Goal: Download file/media

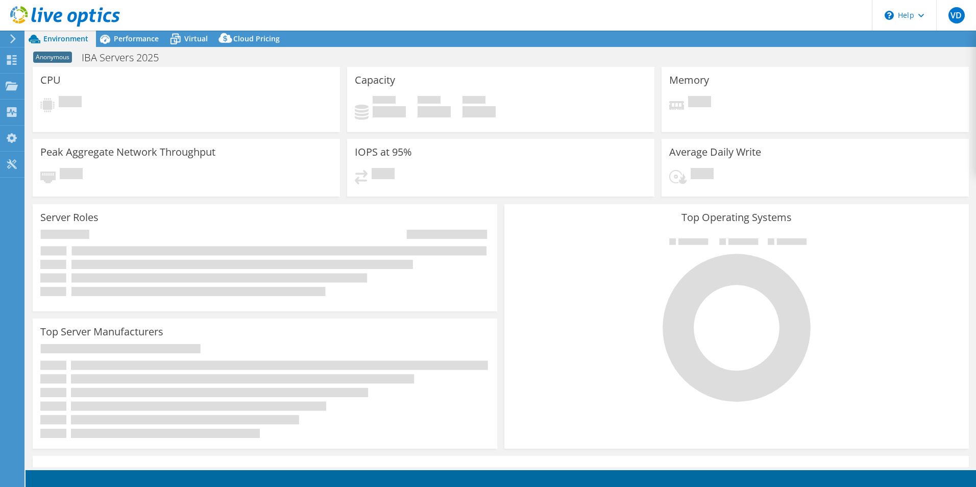
select select "USD"
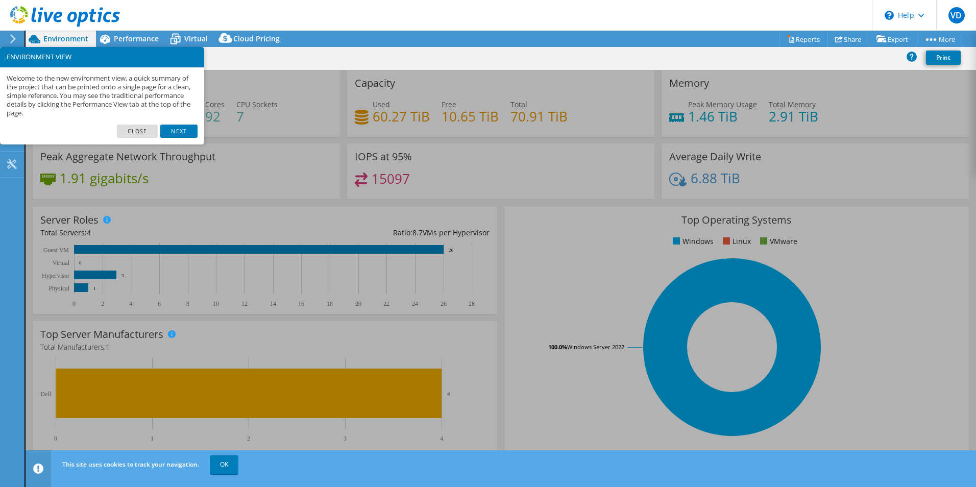
click at [145, 129] on link "Close" at bounding box center [137, 131] width 41 height 13
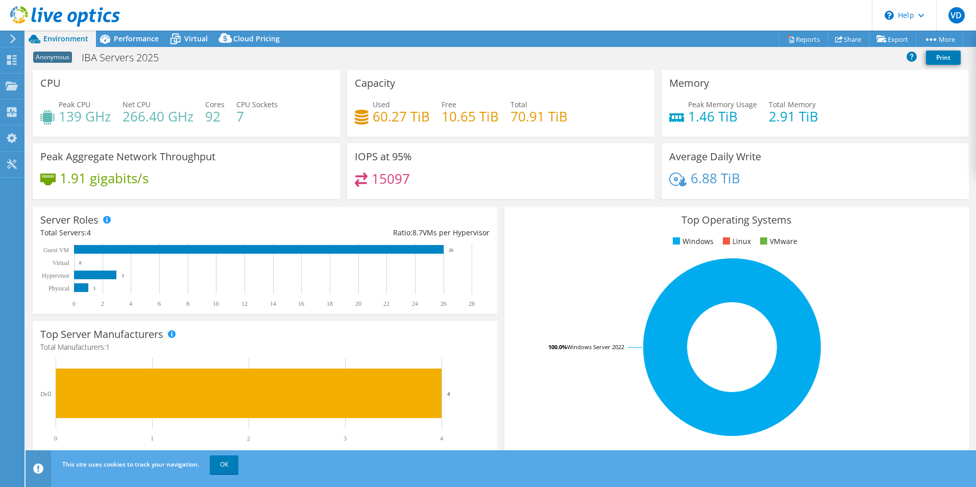
click at [776, 59] on div "Anonymous IBA Servers 2025 Print" at bounding box center [501, 57] width 951 height 19
click at [8, 62] on use at bounding box center [12, 60] width 10 height 10
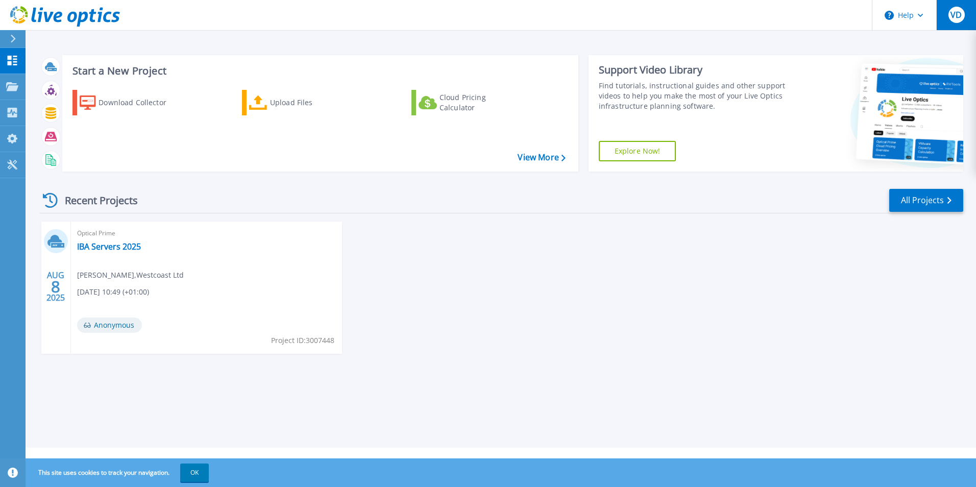
click at [960, 12] on span "VD" at bounding box center [956, 15] width 11 height 8
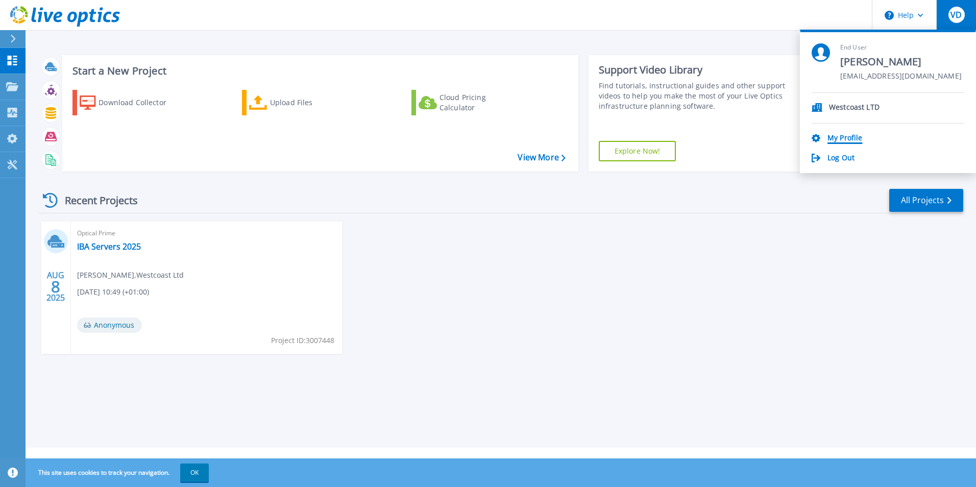
click at [841, 137] on link "My Profile" at bounding box center [845, 139] width 35 height 10
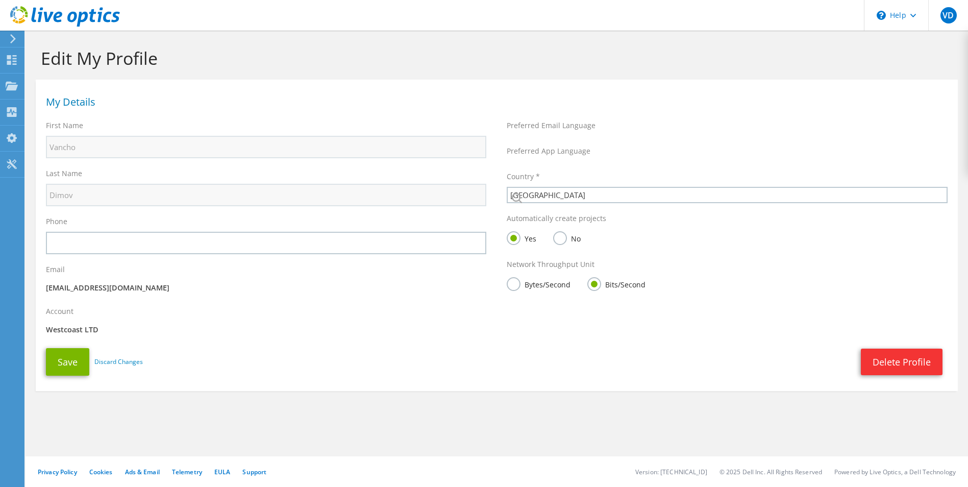
select select "75"
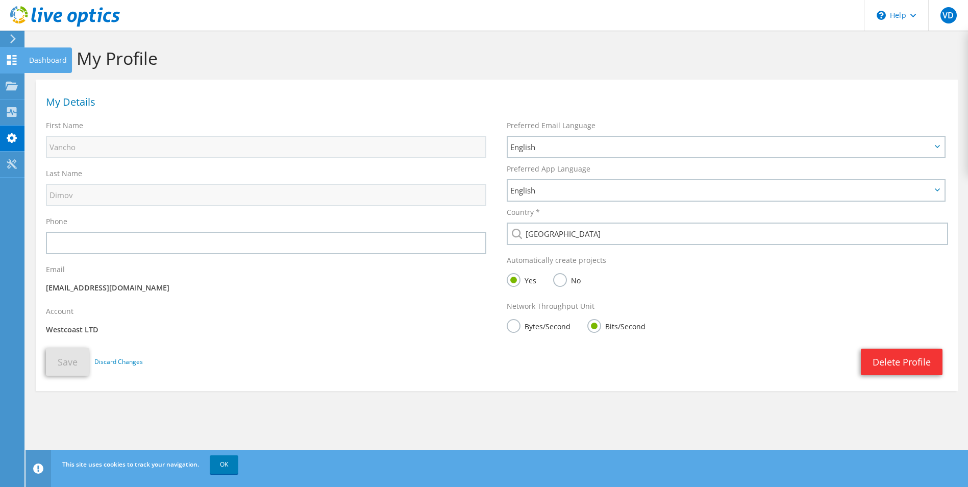
click at [16, 61] on use at bounding box center [12, 60] width 10 height 10
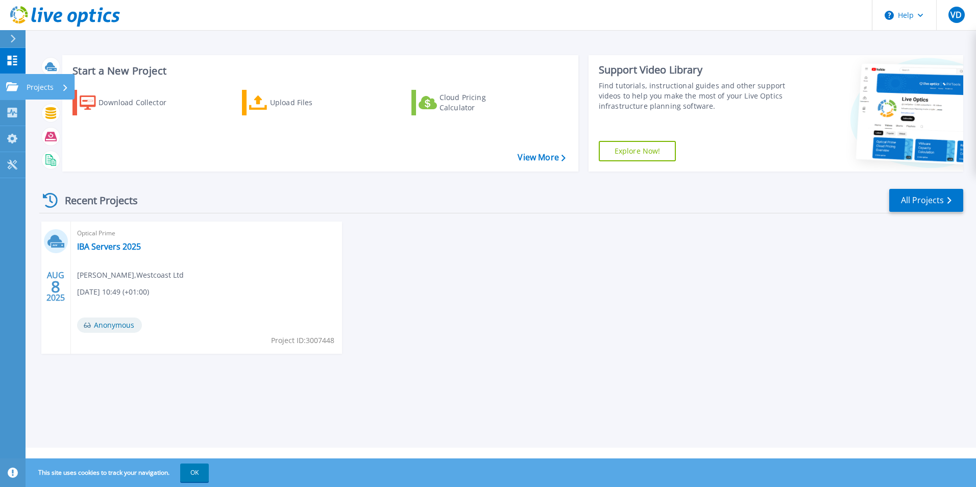
click at [11, 90] on icon at bounding box center [12, 86] width 12 height 9
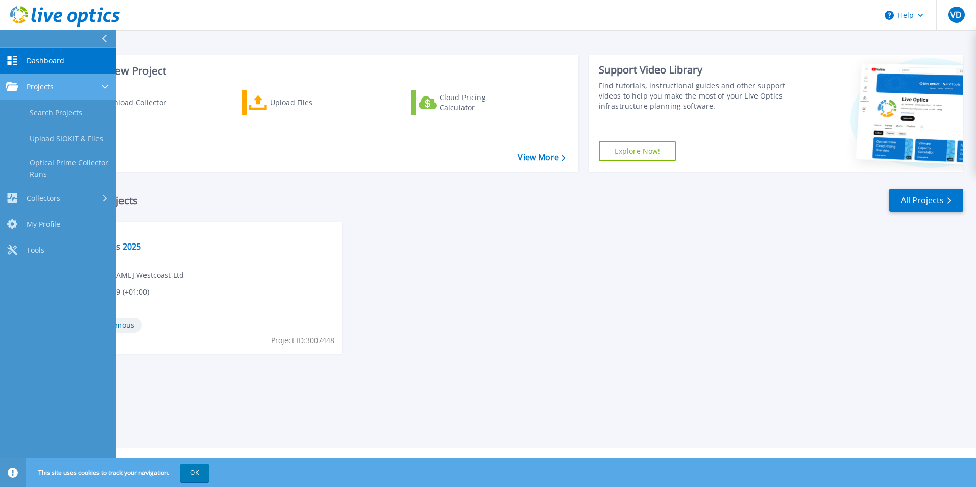
click at [12, 83] on icon at bounding box center [12, 86] width 12 height 9
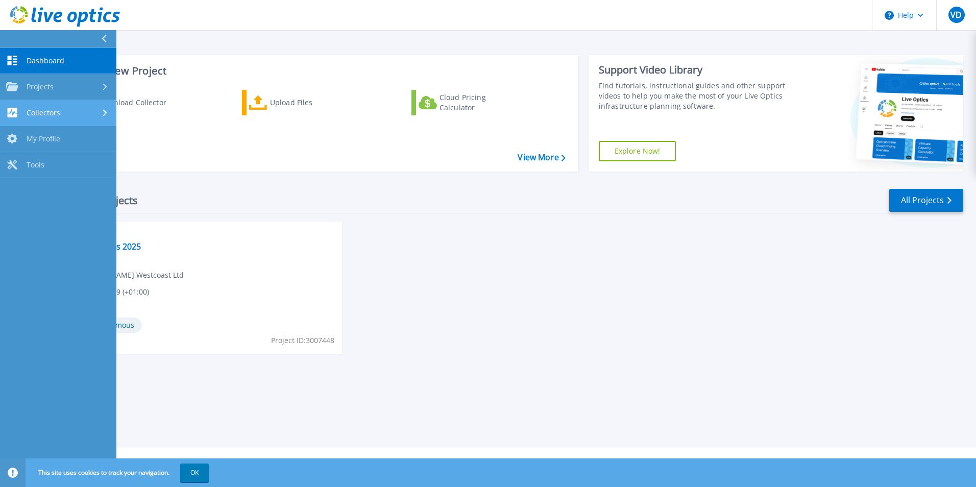
click at [59, 113] on span "Collectors" at bounding box center [44, 112] width 34 height 9
click at [74, 111] on div "Collectors" at bounding box center [58, 113] width 104 height 10
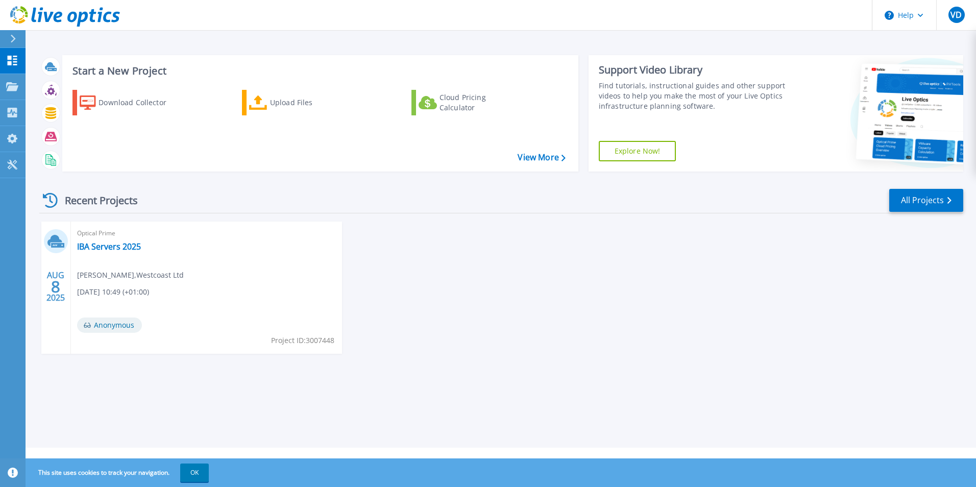
click at [348, 185] on div "Recent Projects All Projects AUG 8 2025 Optical Prime IBA Servers 2025 David An…" at bounding box center [501, 281] width 924 height 203
click at [951, 14] on span "VD" at bounding box center [956, 15] width 11 height 8
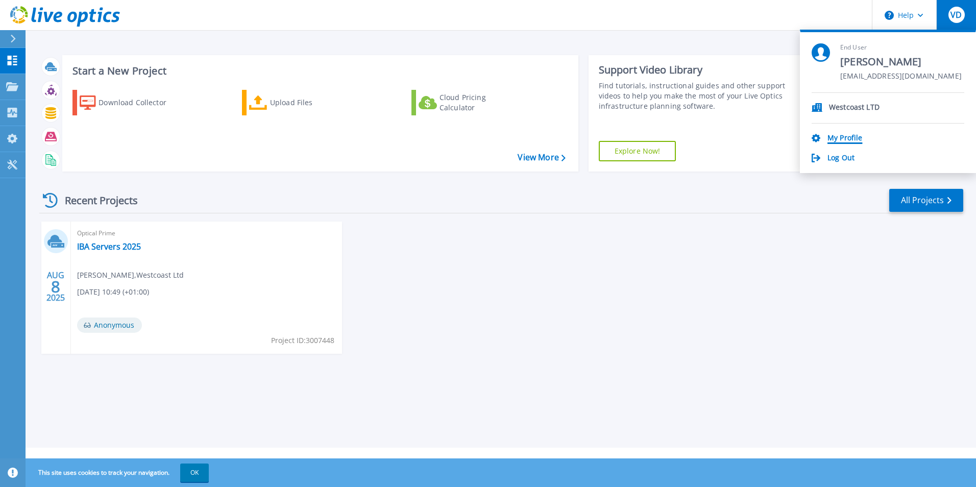
click at [839, 137] on link "My Profile" at bounding box center [845, 139] width 35 height 10
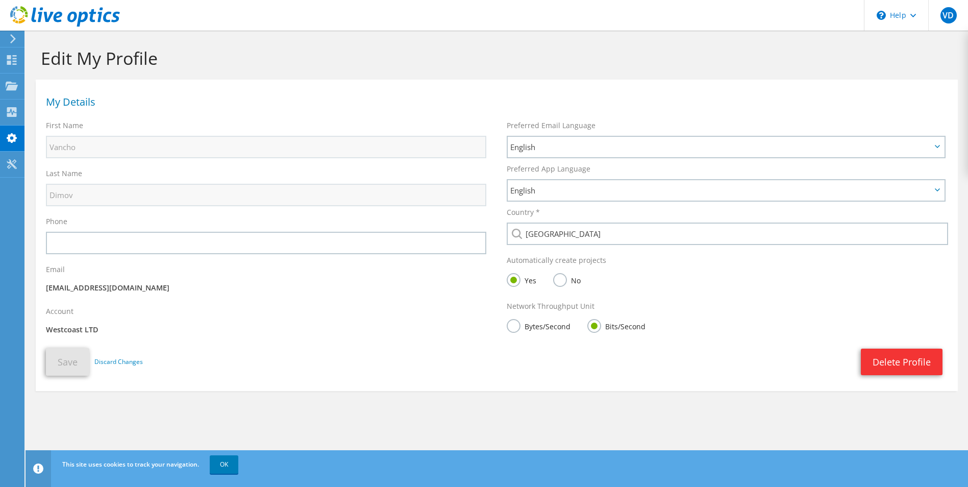
click at [508, 324] on label "Bytes/Second" at bounding box center [539, 325] width 64 height 13
click at [0, 0] on input "Bytes/Second" at bounding box center [0, 0] width 0 height 0
click at [63, 361] on button "Save" at bounding box center [67, 362] width 43 height 28
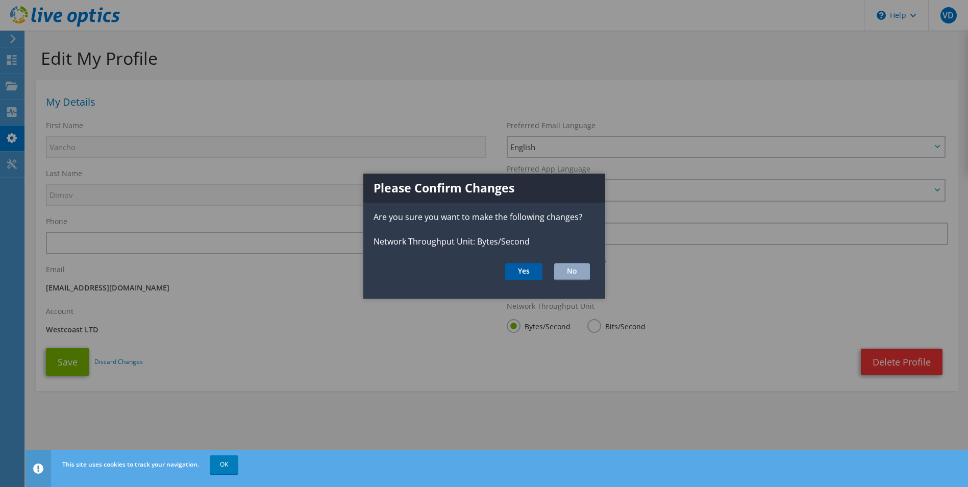
click at [521, 273] on button "Yes" at bounding box center [523, 271] width 37 height 17
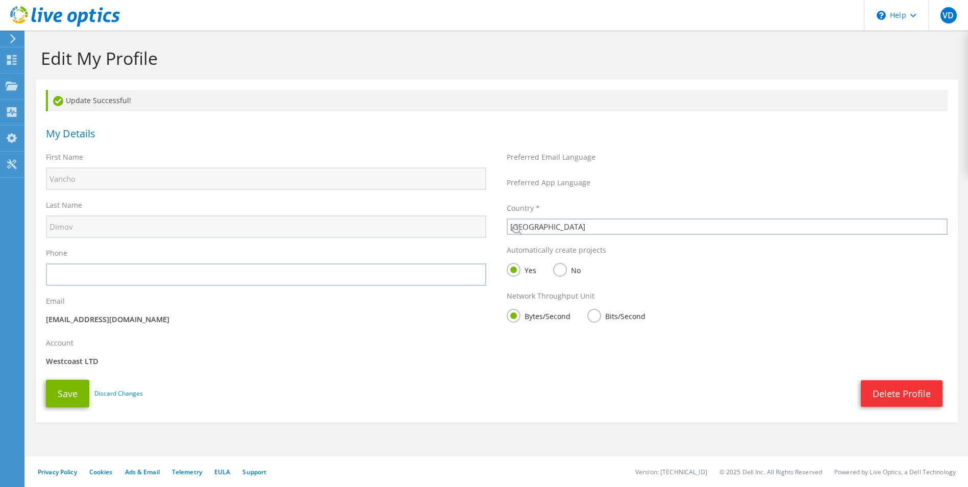
select select "75"
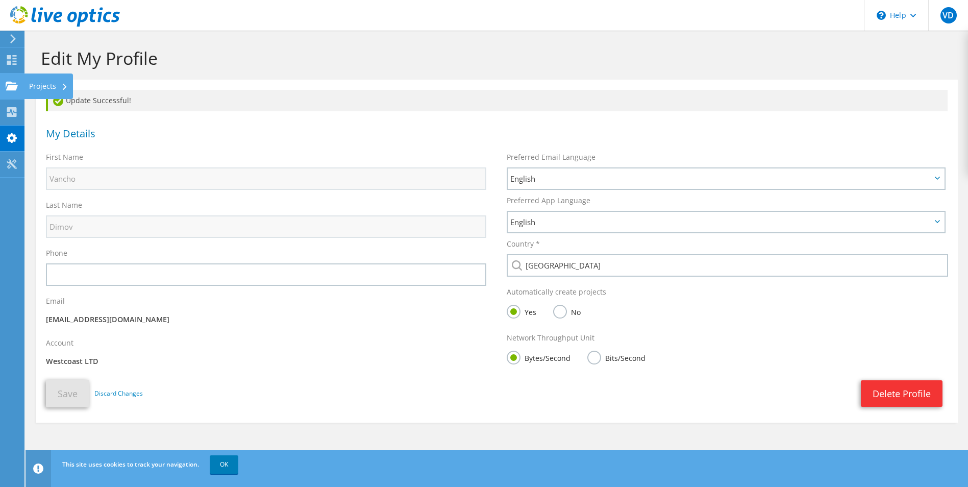
click at [13, 87] on use at bounding box center [12, 85] width 12 height 9
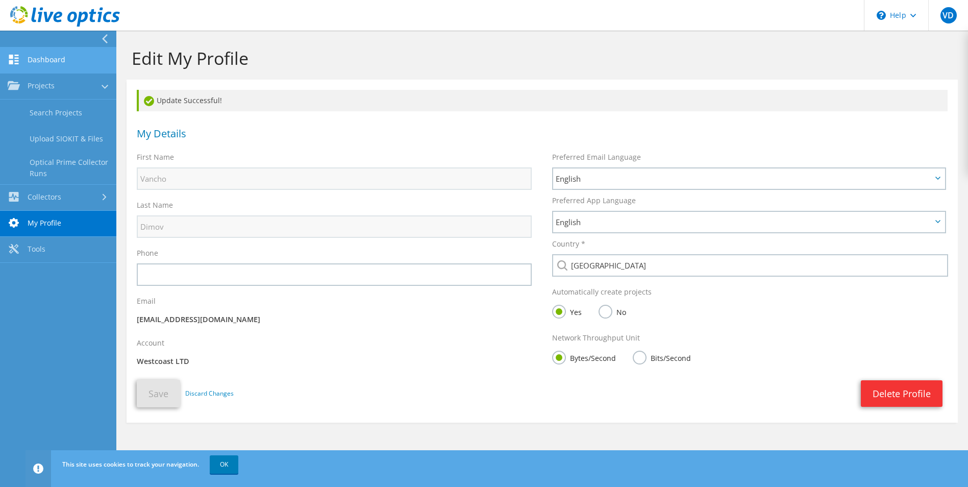
click at [49, 61] on link "Dashboard" at bounding box center [58, 60] width 116 height 26
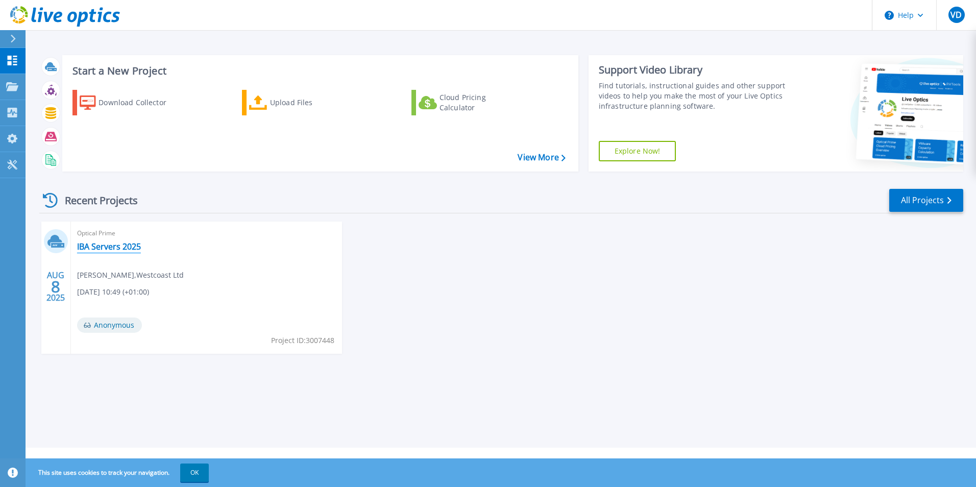
click at [110, 245] on link "IBA Servers 2025" at bounding box center [109, 246] width 64 height 10
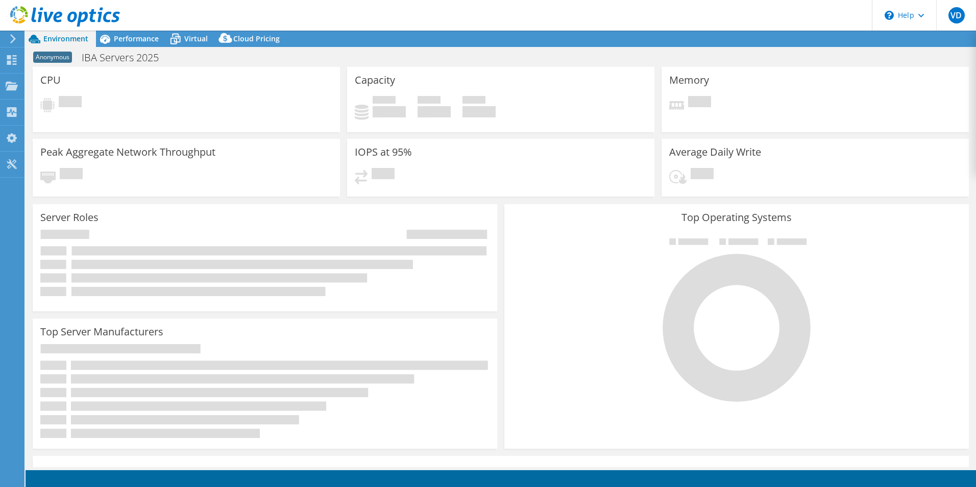
select select "USD"
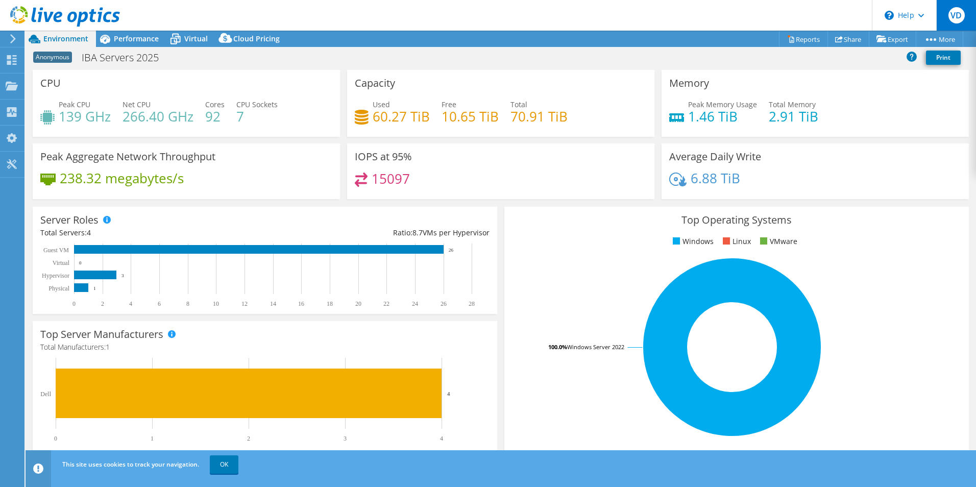
click at [954, 20] on span "VD" at bounding box center [957, 15] width 16 height 16
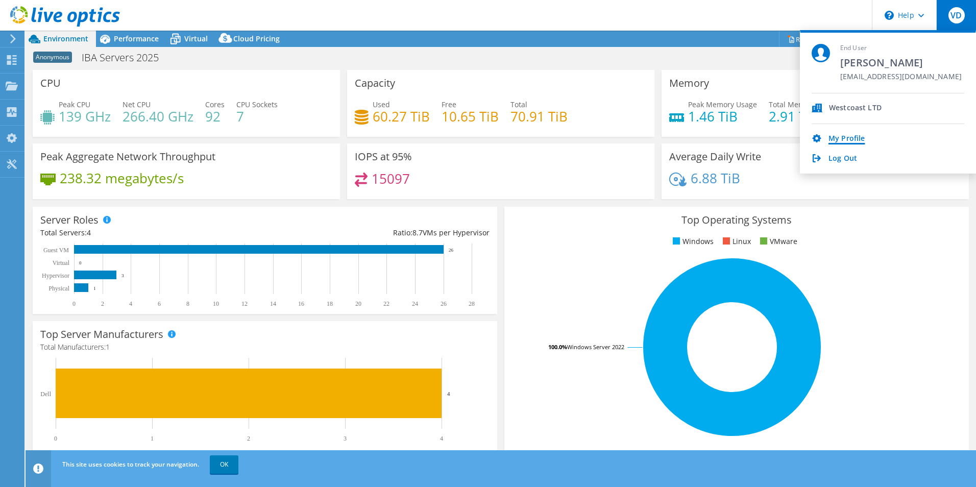
click at [857, 135] on link "My Profile" at bounding box center [847, 139] width 36 height 10
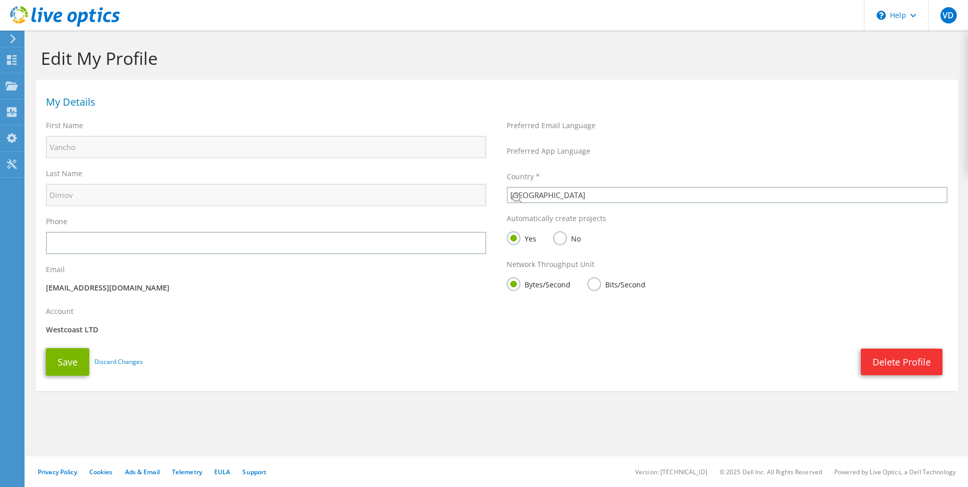
select select "75"
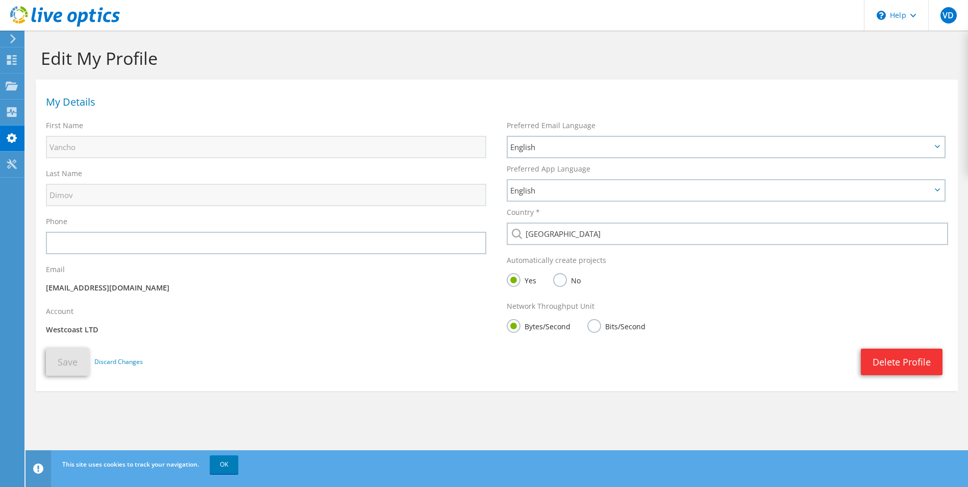
click at [594, 326] on label "Bits/Second" at bounding box center [617, 325] width 58 height 13
click at [0, 0] on input "Bits/Second" at bounding box center [0, 0] width 0 height 0
click at [60, 375] on button "Save" at bounding box center [67, 362] width 43 height 28
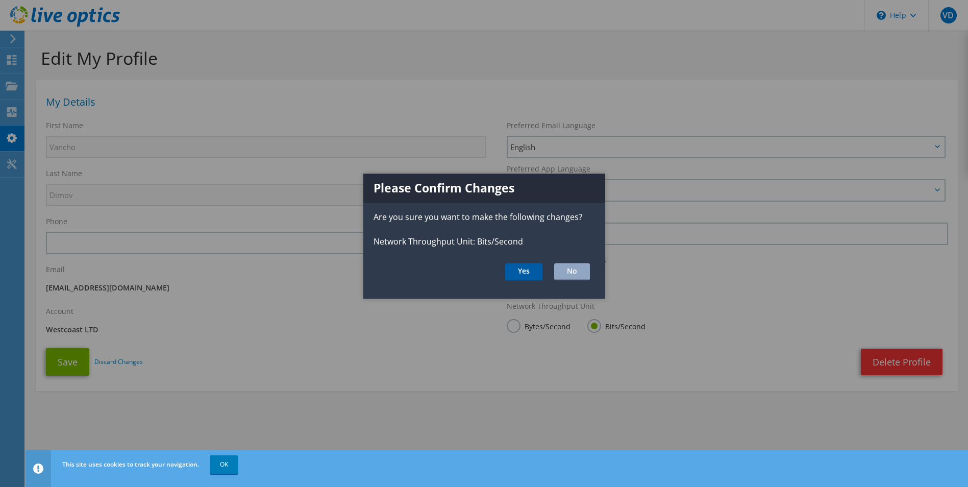
click at [518, 277] on button "Yes" at bounding box center [523, 271] width 37 height 17
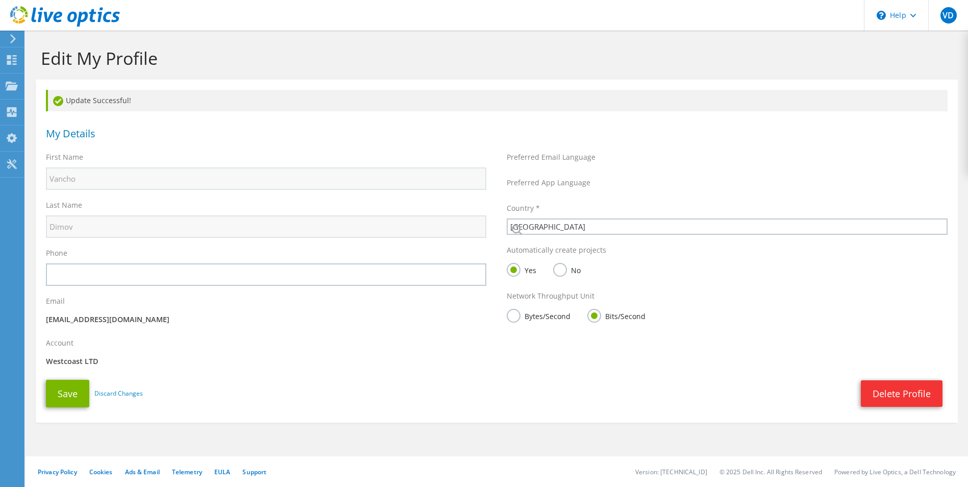
select select "75"
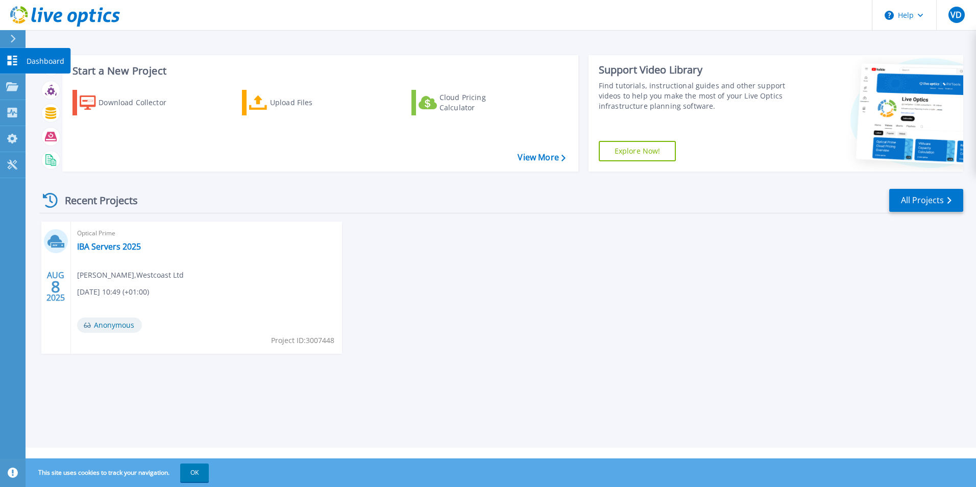
click at [13, 65] on icon at bounding box center [12, 61] width 12 height 10
click at [115, 250] on link "IBA Servers 2025" at bounding box center [109, 246] width 64 height 10
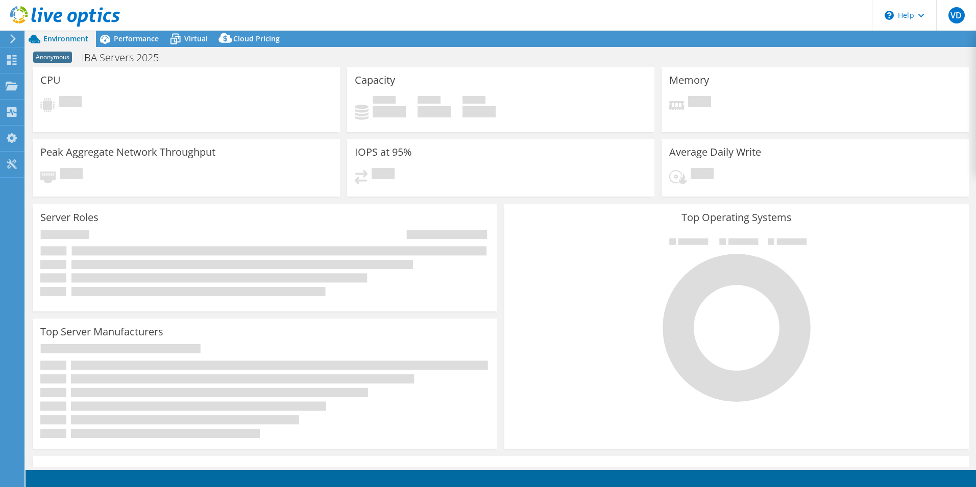
select select "USD"
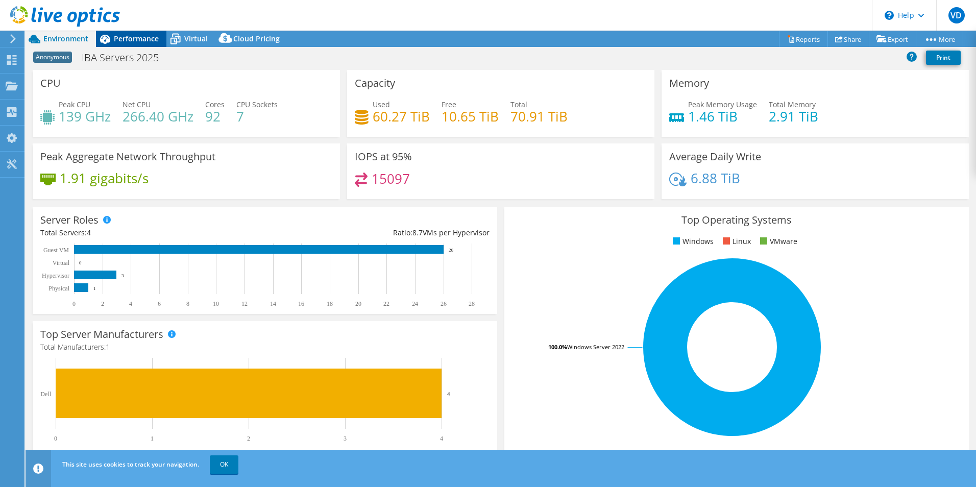
click at [137, 38] on span "Performance" at bounding box center [136, 39] width 45 height 10
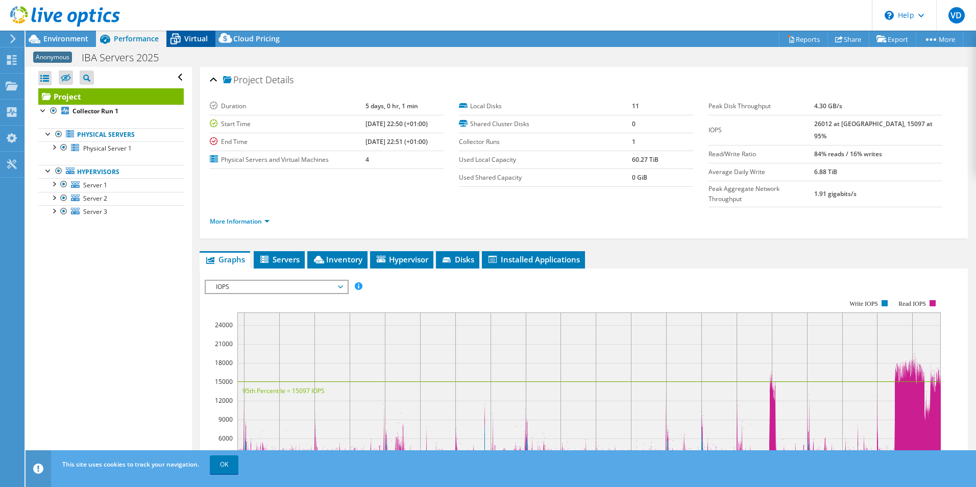
click at [205, 33] on div "Virtual" at bounding box center [190, 39] width 49 height 16
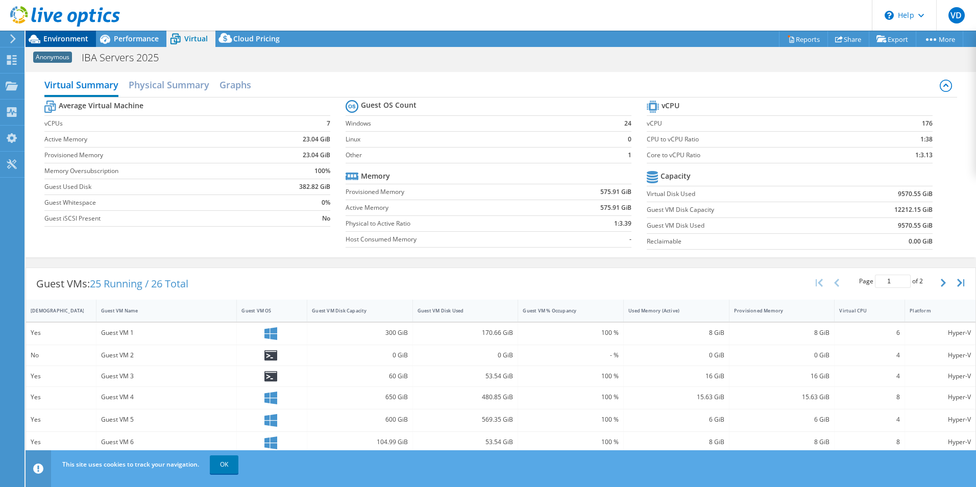
click at [57, 34] on span "Environment" at bounding box center [65, 39] width 45 height 10
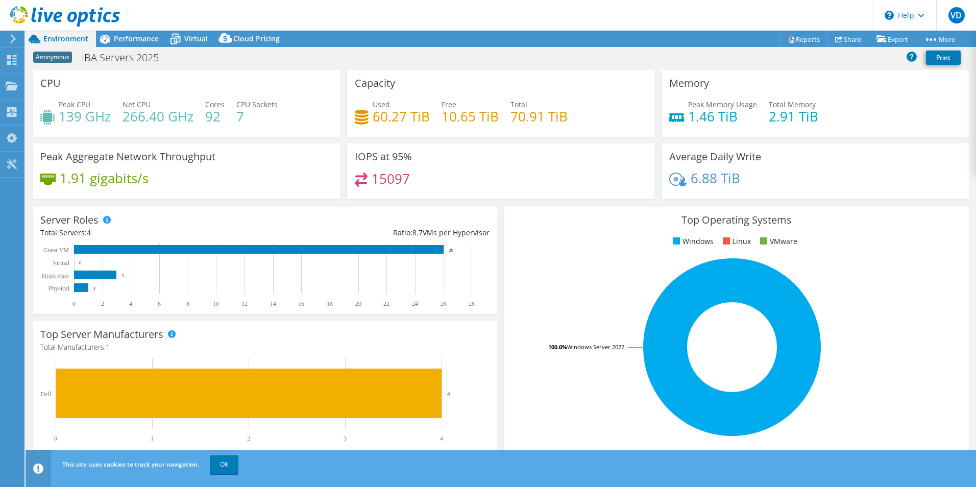
click at [14, 40] on use at bounding box center [13, 38] width 6 height 9
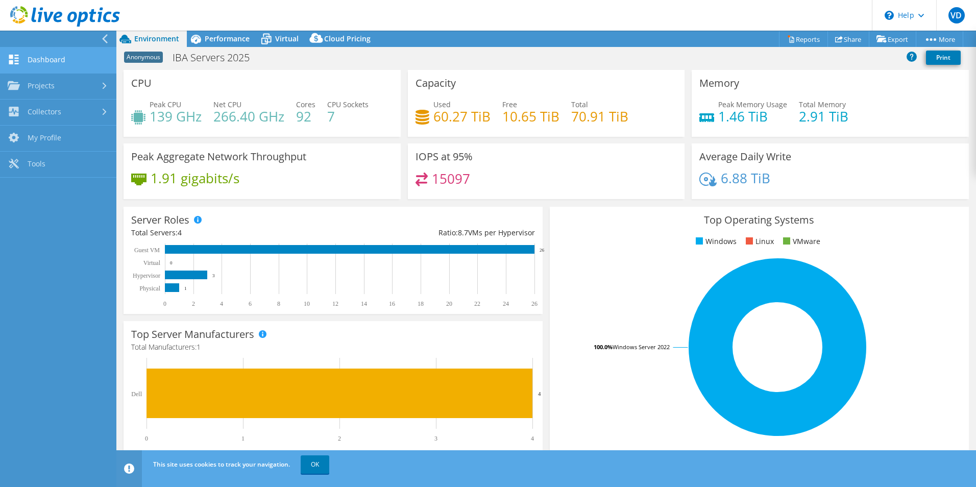
click at [62, 61] on link "Dashboard" at bounding box center [58, 60] width 116 height 26
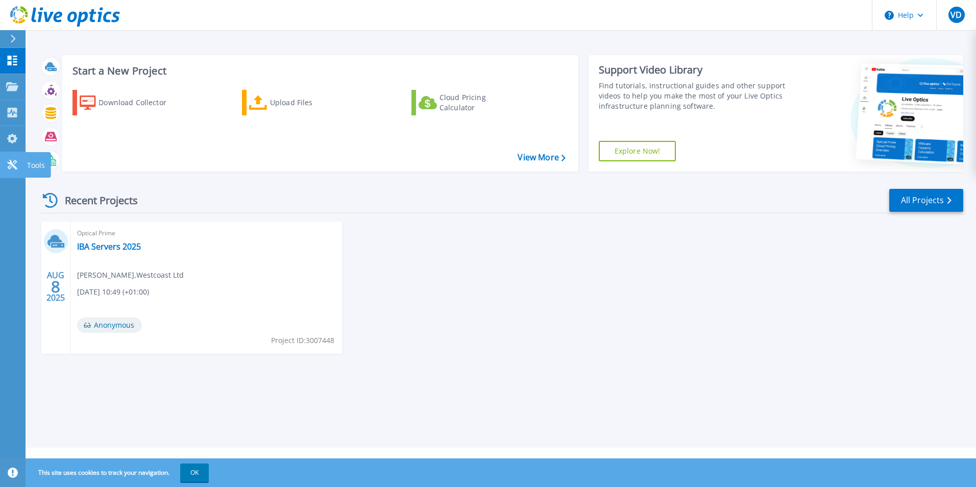
click at [12, 170] on link "Tools Tools" at bounding box center [13, 165] width 26 height 26
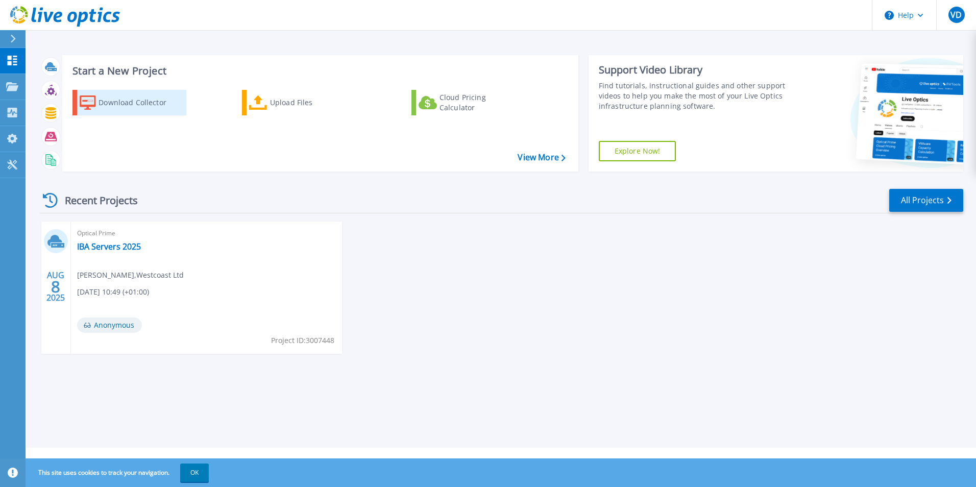
click at [118, 103] on div "Download Collector" at bounding box center [140, 102] width 82 height 20
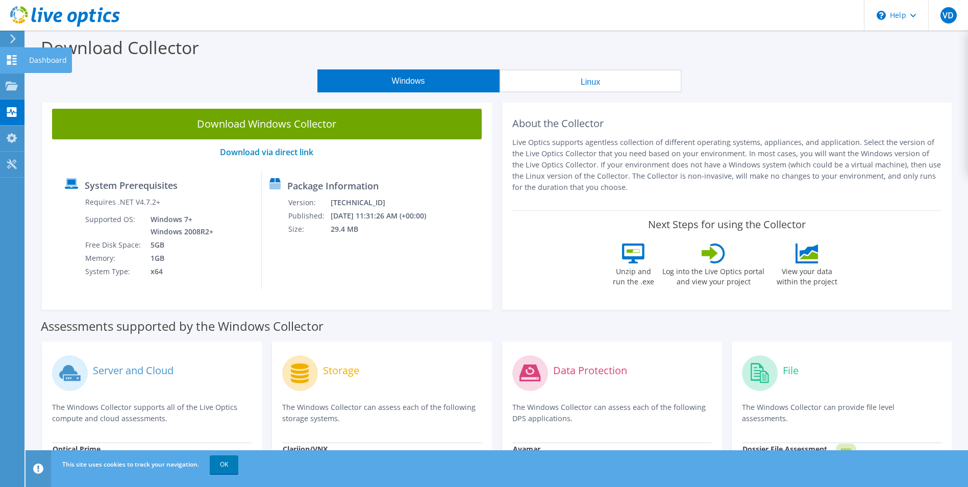
click at [11, 65] on div at bounding box center [12, 61] width 12 height 11
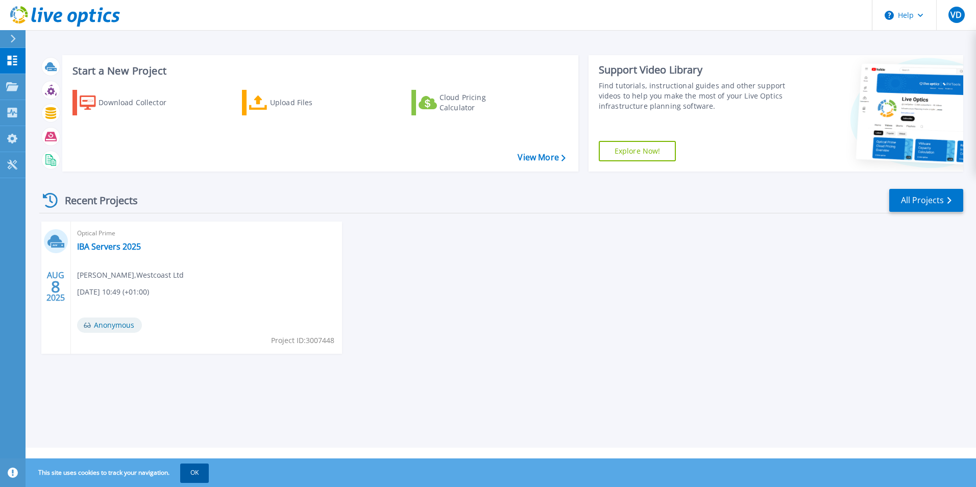
click at [191, 476] on button "OK" at bounding box center [194, 473] width 29 height 18
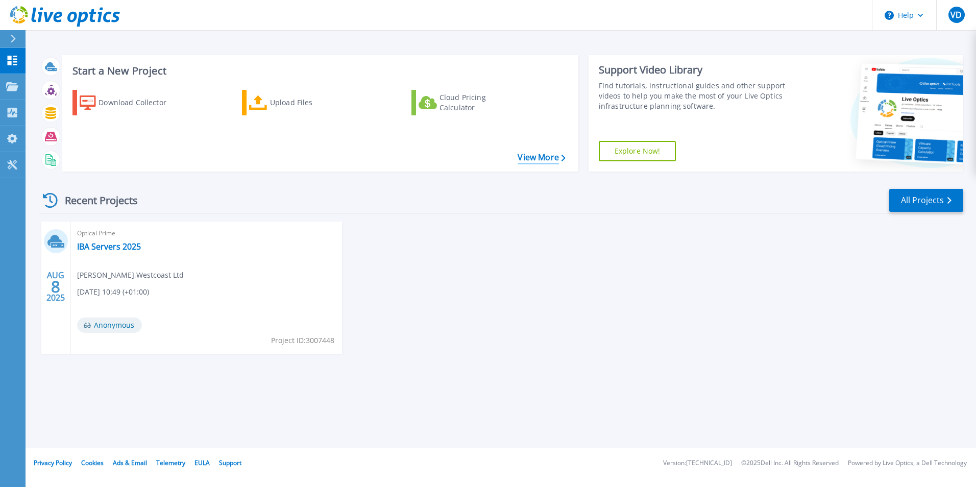
click at [532, 154] on link "View More" at bounding box center [541, 158] width 47 height 10
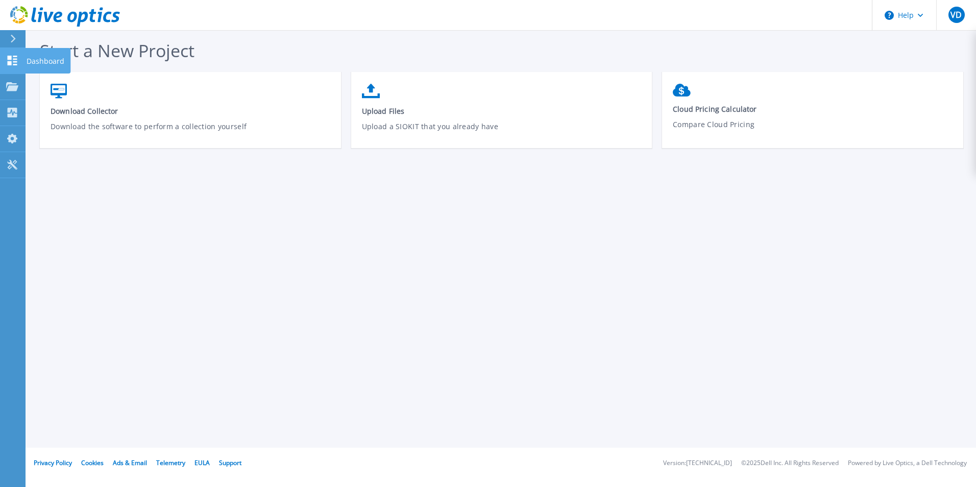
click at [15, 52] on link "Dashboard Dashboard" at bounding box center [13, 61] width 26 height 26
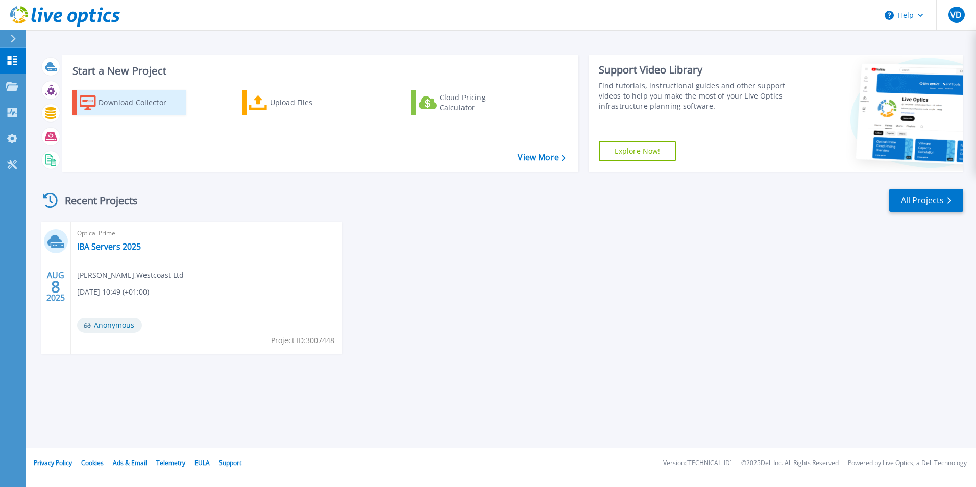
click at [123, 101] on div "Download Collector" at bounding box center [140, 102] width 82 height 20
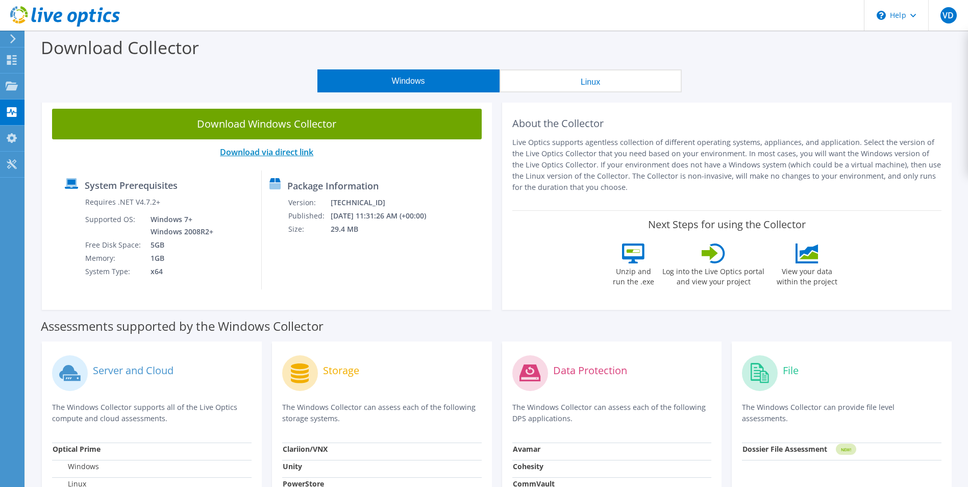
click at [276, 149] on link "Download via direct link" at bounding box center [266, 152] width 93 height 11
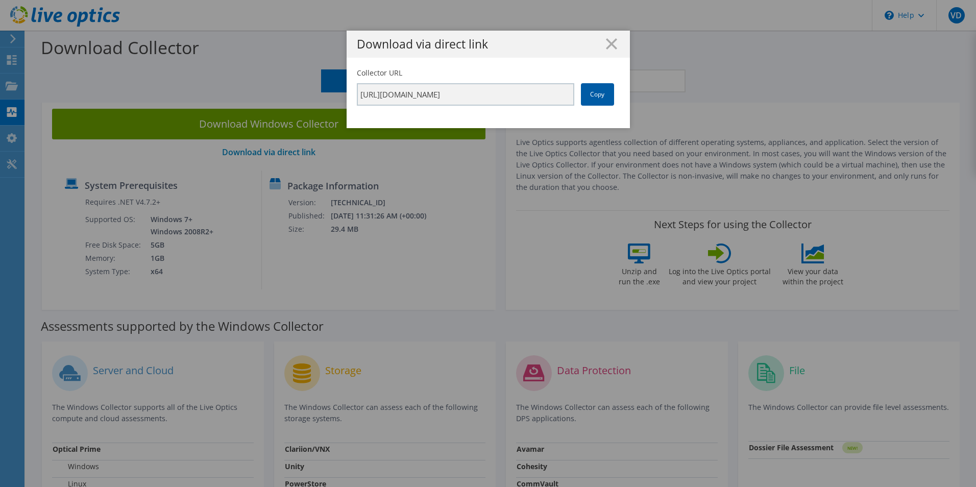
click at [595, 93] on link "Copy" at bounding box center [597, 94] width 33 height 22
drag, startPoint x: 595, startPoint y: 93, endPoint x: 538, endPoint y: 57, distance: 68.0
click at [538, 57] on div "Download via direct link" at bounding box center [488, 44] width 283 height 27
click at [582, 92] on link "Copy" at bounding box center [597, 94] width 33 height 22
click at [607, 41] on icon at bounding box center [611, 43] width 11 height 11
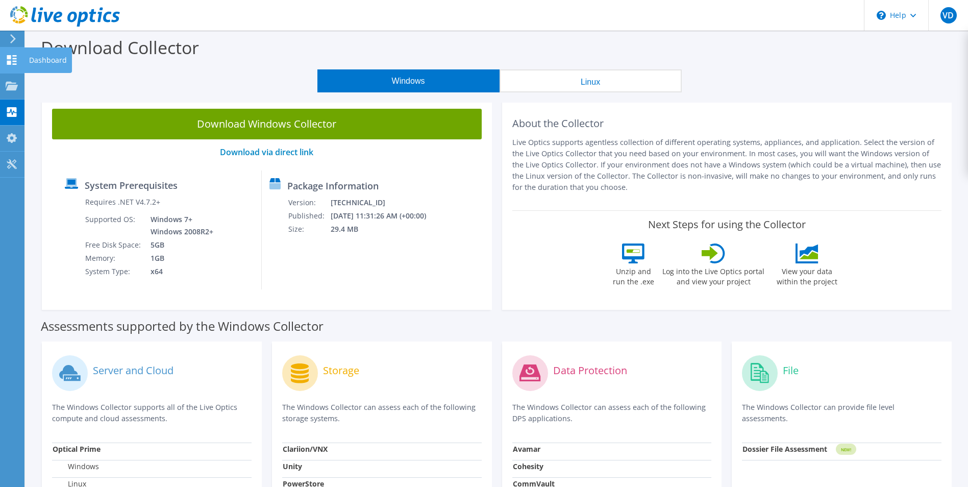
click at [13, 57] on icon at bounding box center [12, 60] width 12 height 10
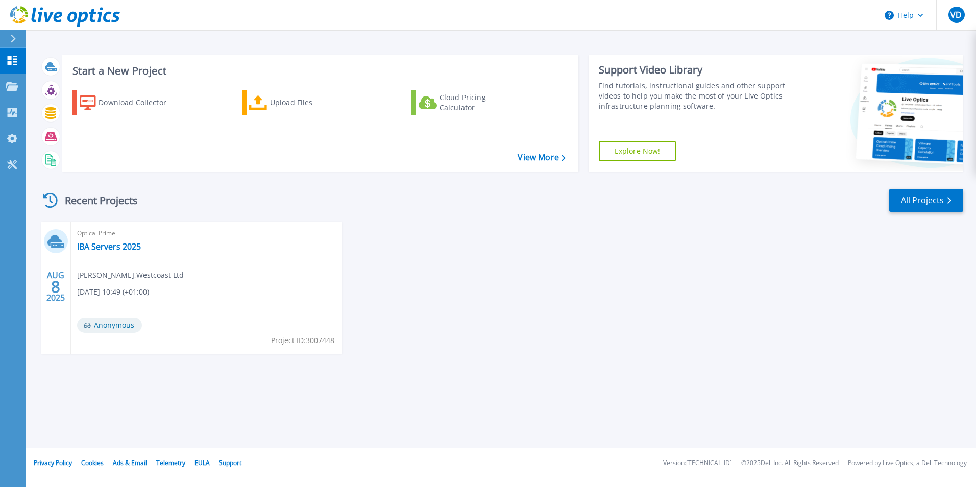
click at [524, 278] on div "[DATE] Optical Prime IBA Servers 2025 [PERSON_NAME] , Westcoast Ltd [DATE] 10:4…" at bounding box center [497, 298] width 932 height 153
click at [20, 83] on link "Projects Projects" at bounding box center [13, 87] width 26 height 26
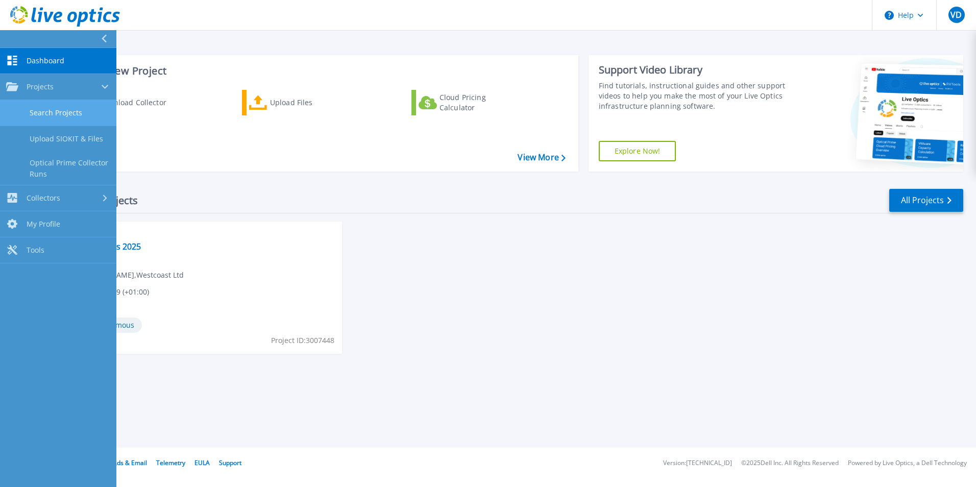
click at [38, 110] on link "Search Projects" at bounding box center [58, 113] width 116 height 26
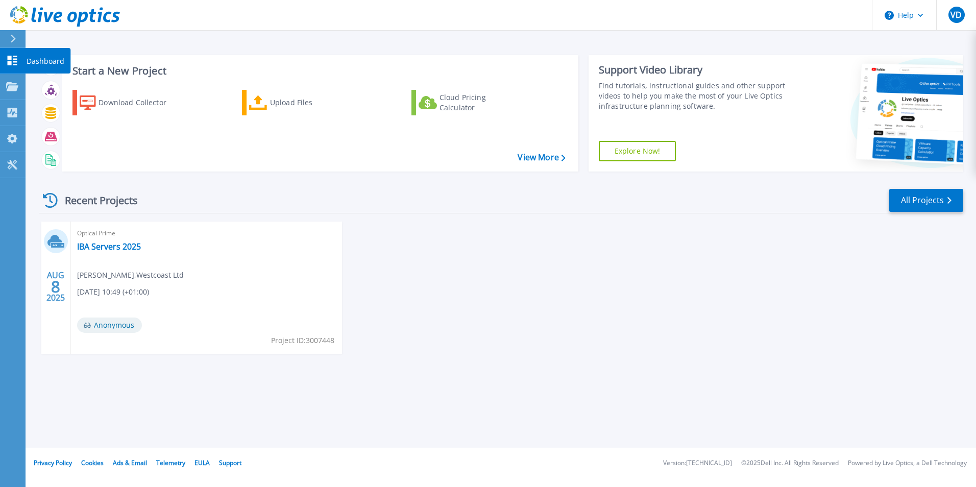
click at [20, 66] on link "Dashboard Dashboard" at bounding box center [13, 61] width 26 height 26
click at [115, 96] on div "Download Collector" at bounding box center [140, 102] width 82 height 20
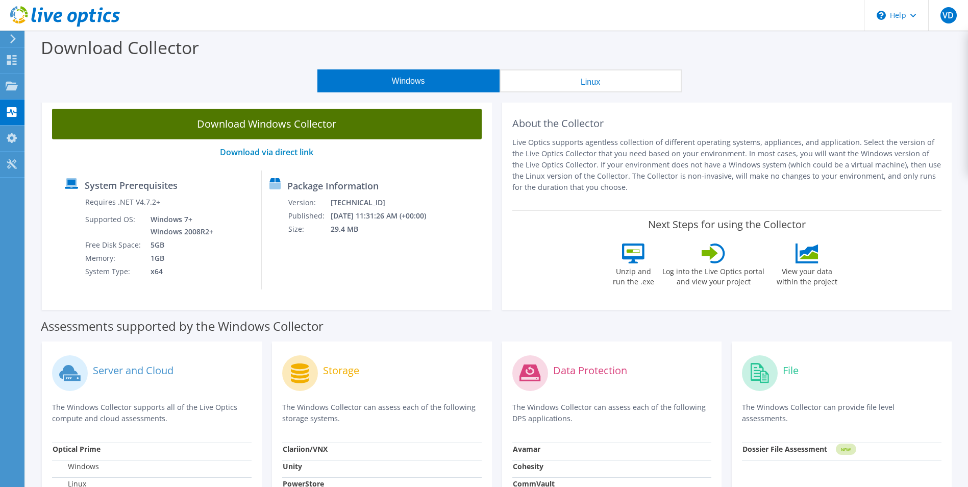
click at [285, 125] on link "Download Windows Collector" at bounding box center [267, 124] width 430 height 31
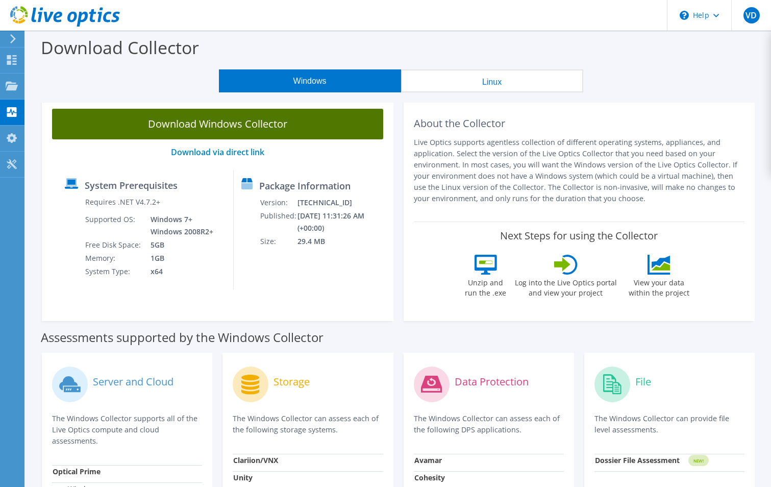
click at [248, 126] on link "Download Windows Collector" at bounding box center [217, 124] width 331 height 31
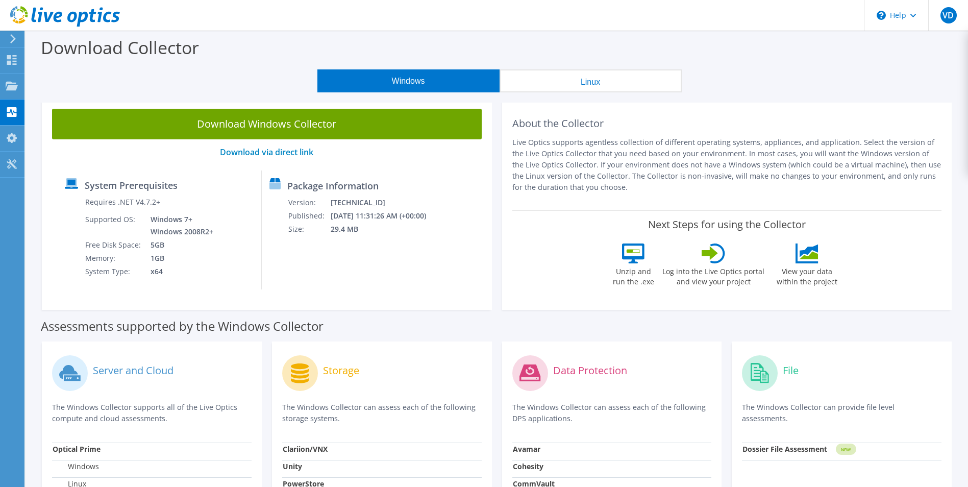
drag, startPoint x: 935, startPoint y: 0, endPoint x: 219, endPoint y: 49, distance: 717.4
click at [219, 49] on div "Download Collector" at bounding box center [497, 50] width 933 height 39
